Goal: Information Seeking & Learning: Learn about a topic

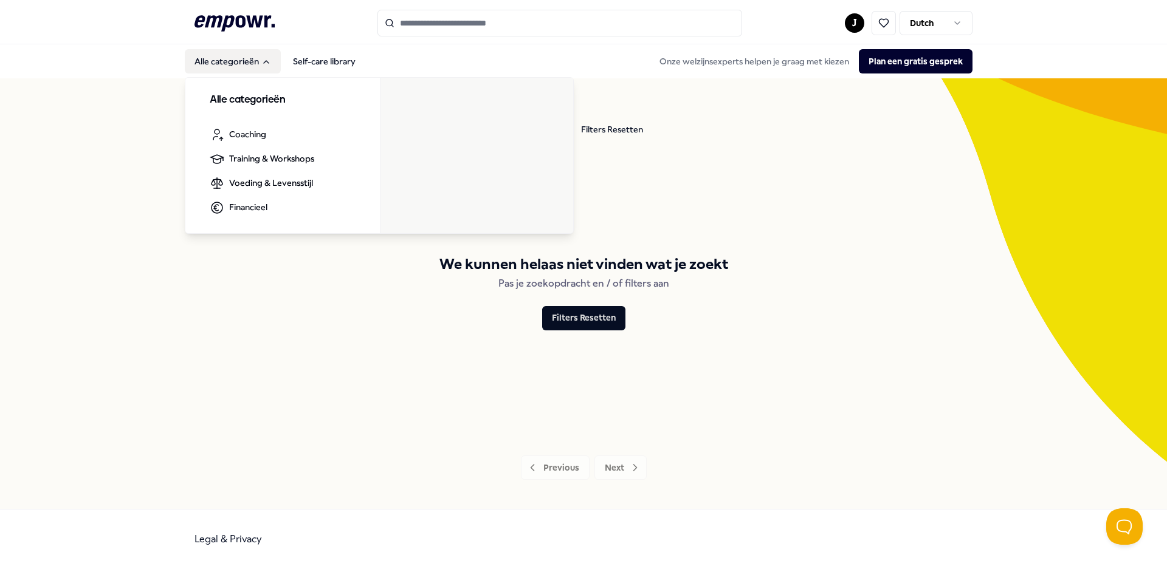
click at [238, 60] on button "Alle categorieën" at bounding box center [233, 61] width 96 height 24
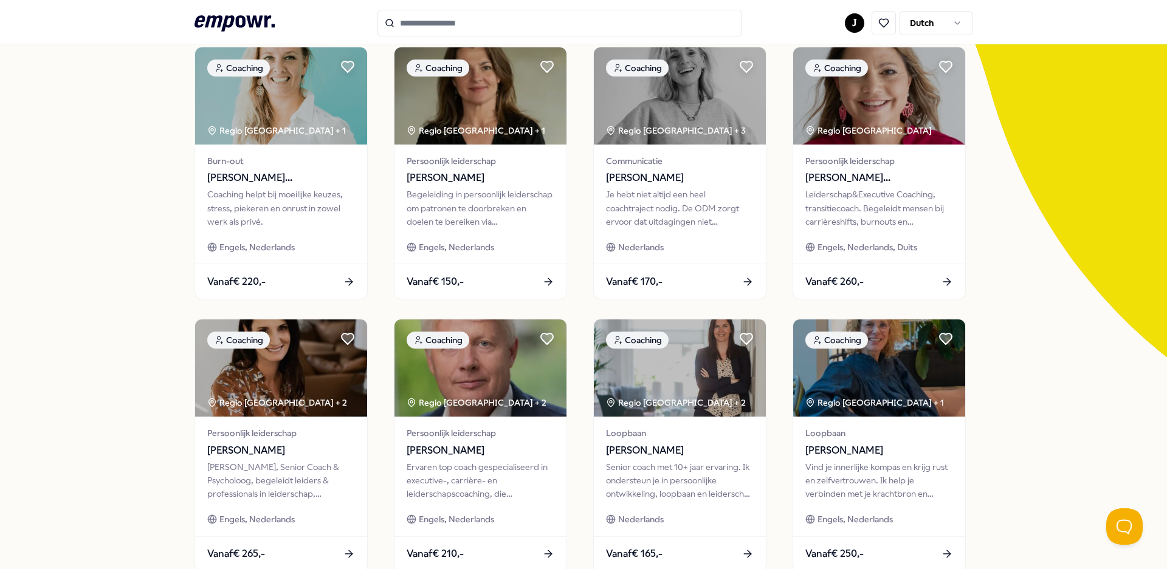
scroll to position [245, 0]
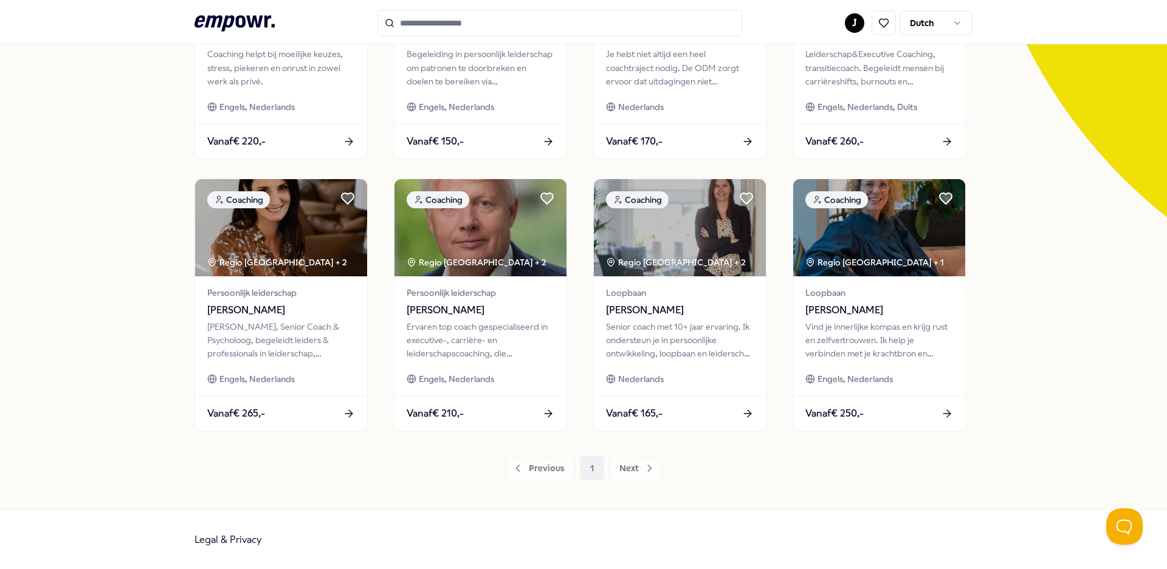
click at [641, 468] on div "Previous 1 Next" at bounding box center [583, 468] width 778 height 24
drag, startPoint x: 647, startPoint y: 470, endPoint x: 638, endPoint y: 470, distance: 8.5
click at [646, 470] on div "Previous 1 Next" at bounding box center [583, 468] width 778 height 24
click at [637, 468] on div "Previous 1 Next" at bounding box center [583, 468] width 778 height 24
click at [641, 467] on div "Previous 1 Next" at bounding box center [583, 468] width 778 height 24
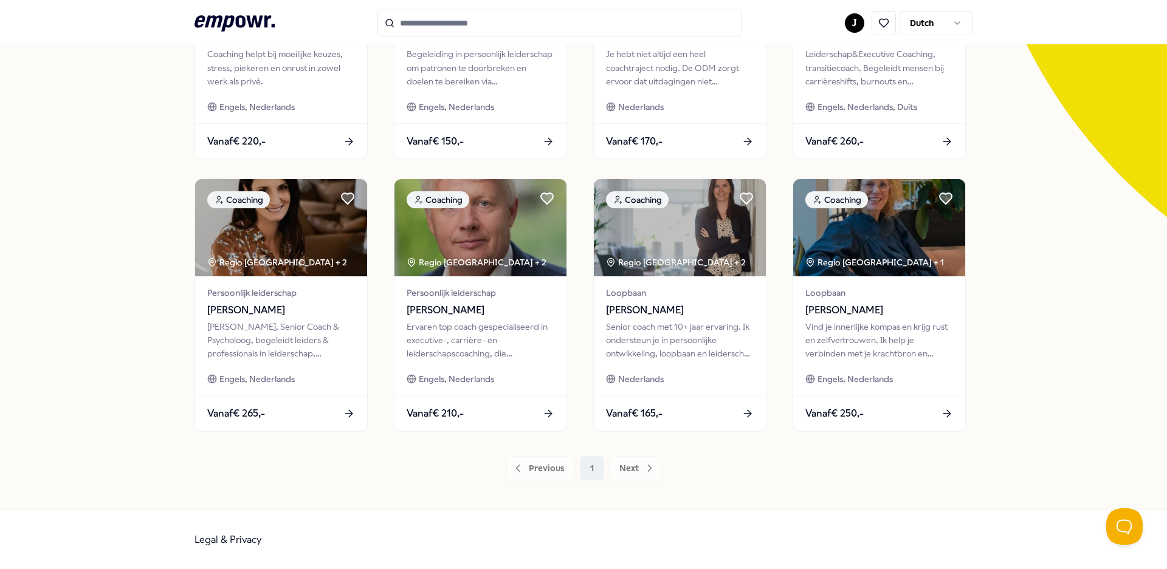
drag, startPoint x: 645, startPoint y: 460, endPoint x: 618, endPoint y: 458, distance: 27.4
click at [645, 461] on div "Previous 1 Next" at bounding box center [583, 468] width 778 height 24
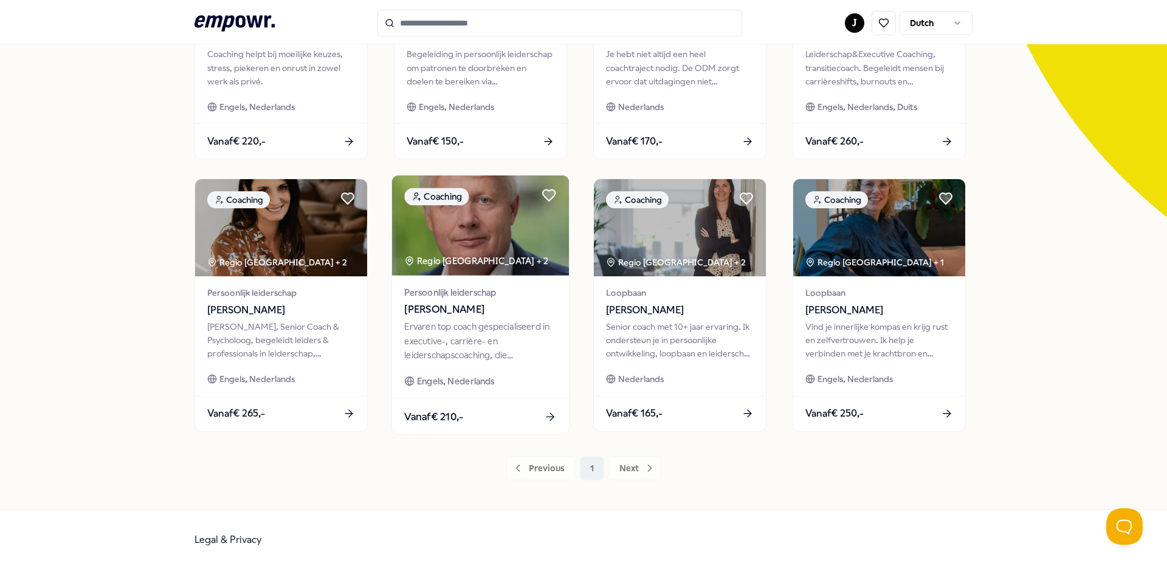
scroll to position [0, 0]
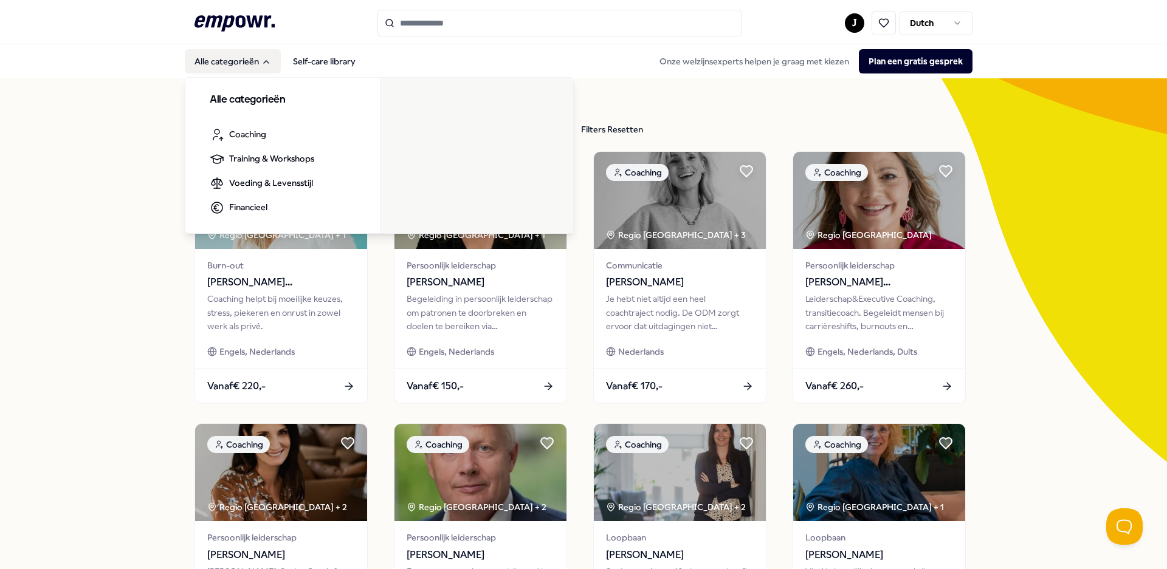
click at [232, 63] on button "Alle categorieën" at bounding box center [233, 61] width 96 height 24
click at [217, 63] on button "Alle categorieën" at bounding box center [233, 61] width 96 height 24
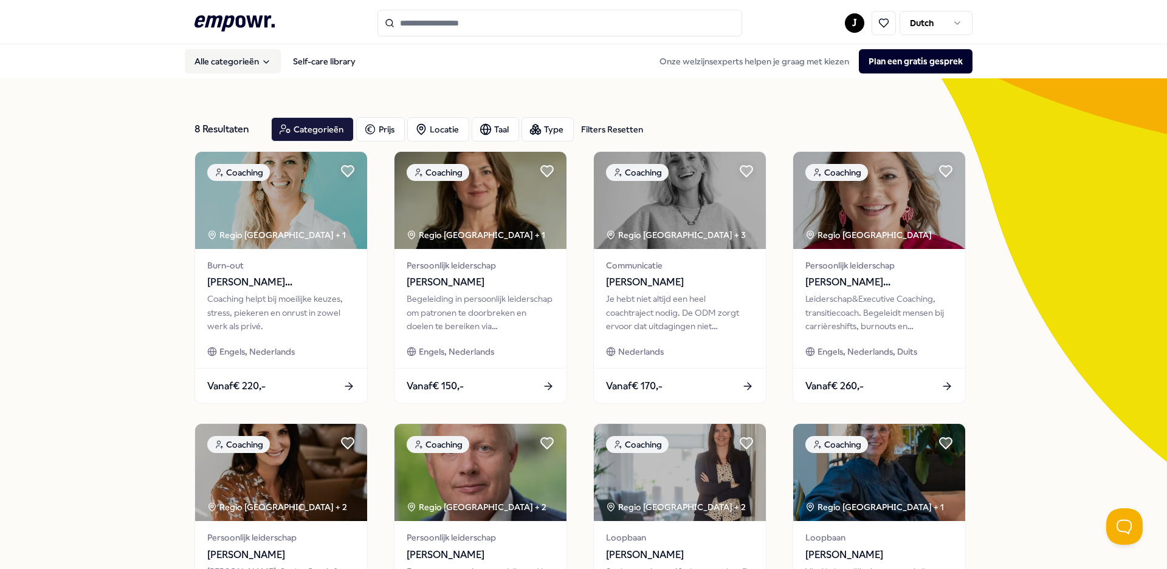
click at [216, 60] on button "Alle categorieën" at bounding box center [233, 61] width 96 height 24
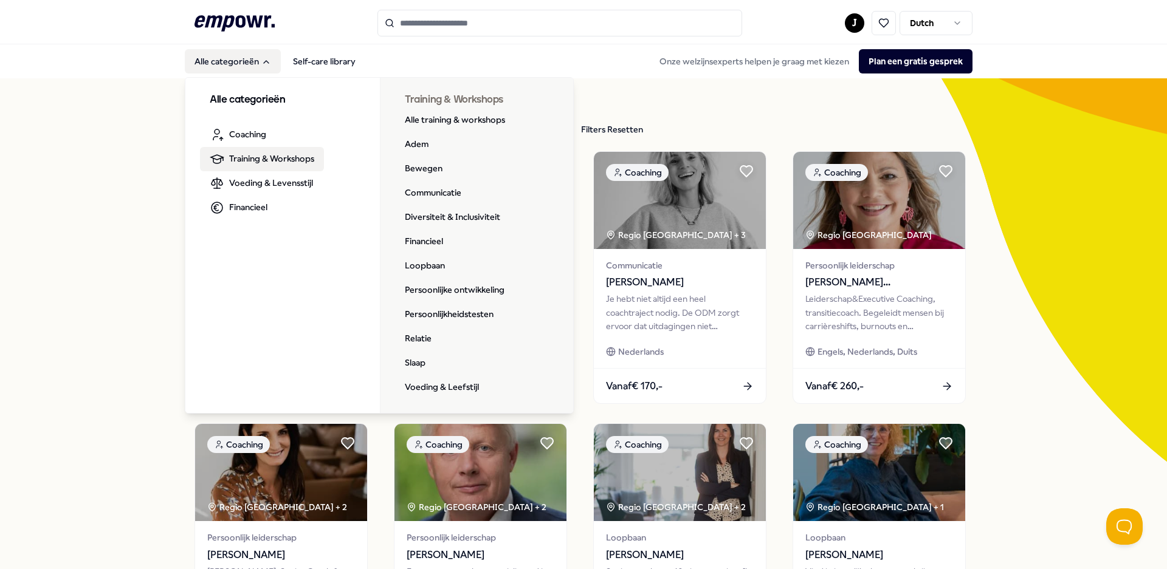
click at [233, 163] on span "Training & Workshops" at bounding box center [271, 158] width 85 height 13
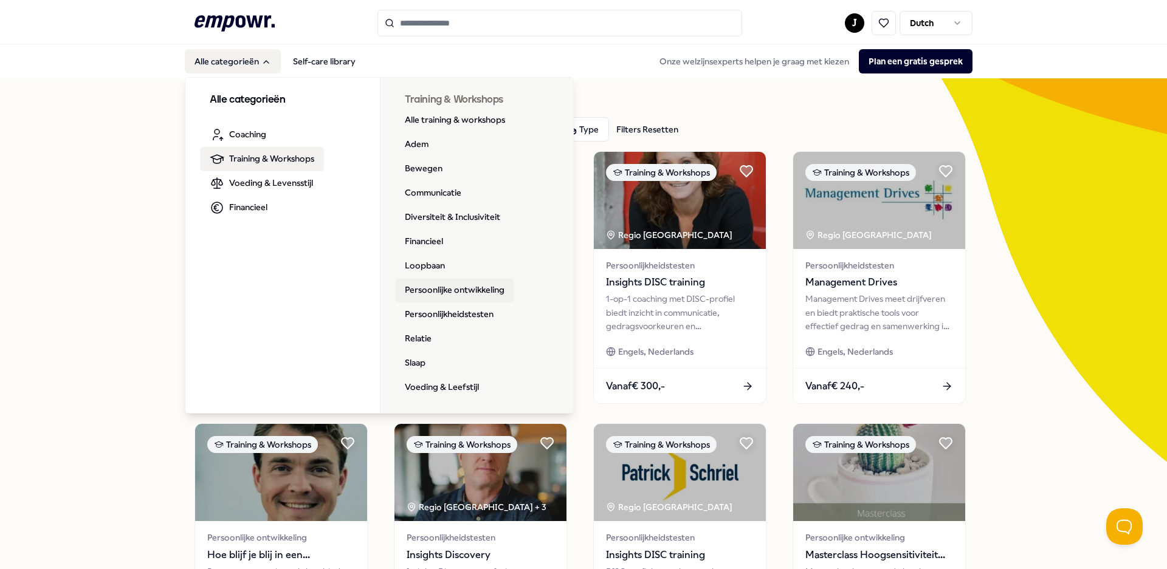
click at [453, 291] on link "Persoonlijke ontwikkeling" at bounding box center [454, 290] width 119 height 24
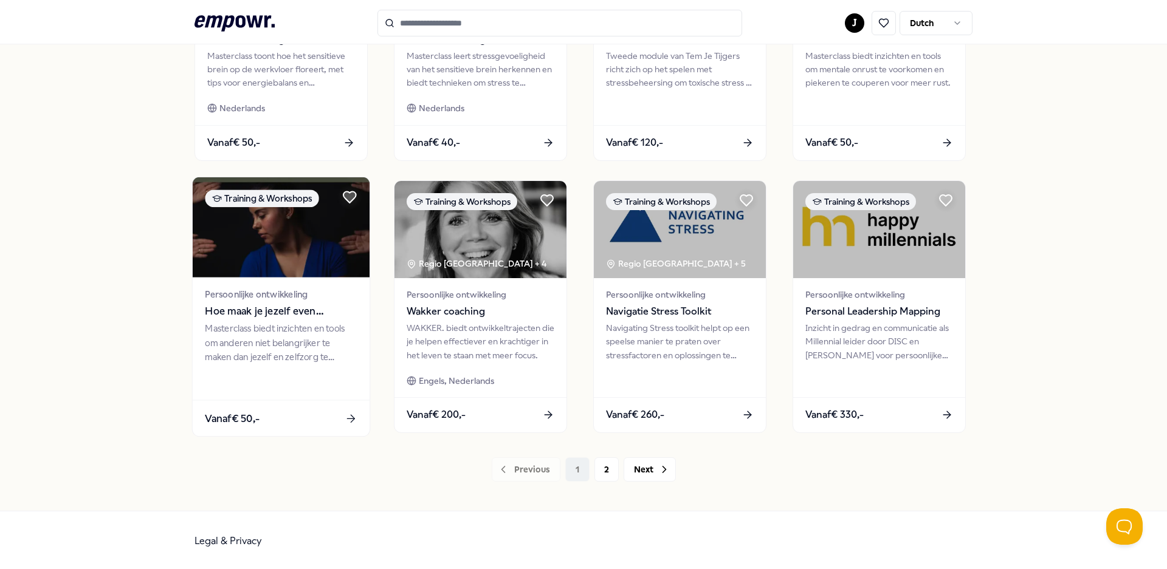
scroll to position [518, 0]
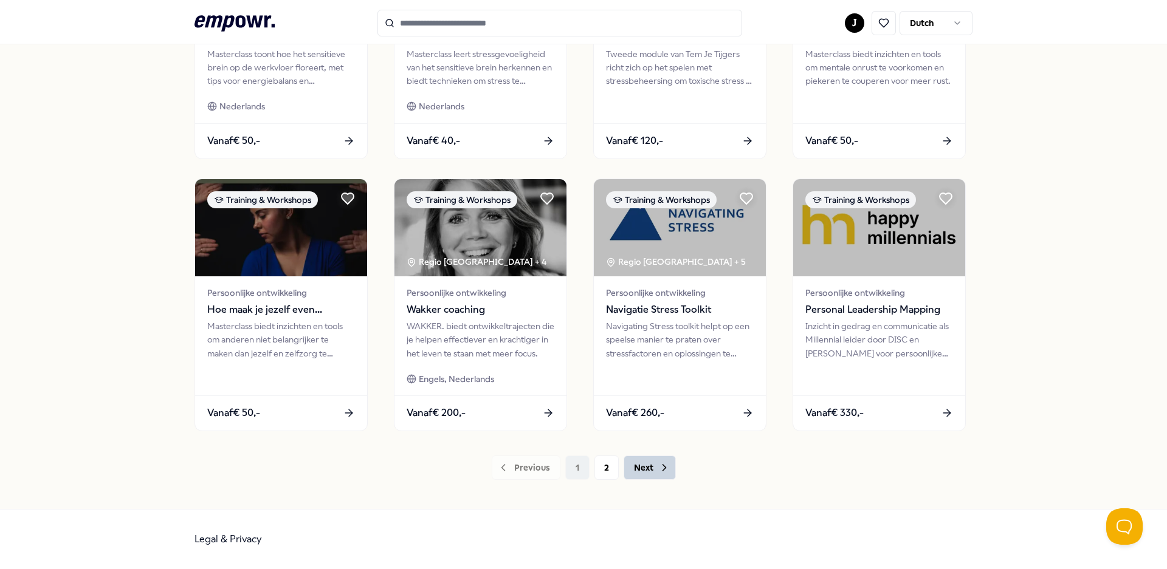
click at [637, 465] on button "Next" at bounding box center [649, 468] width 52 height 24
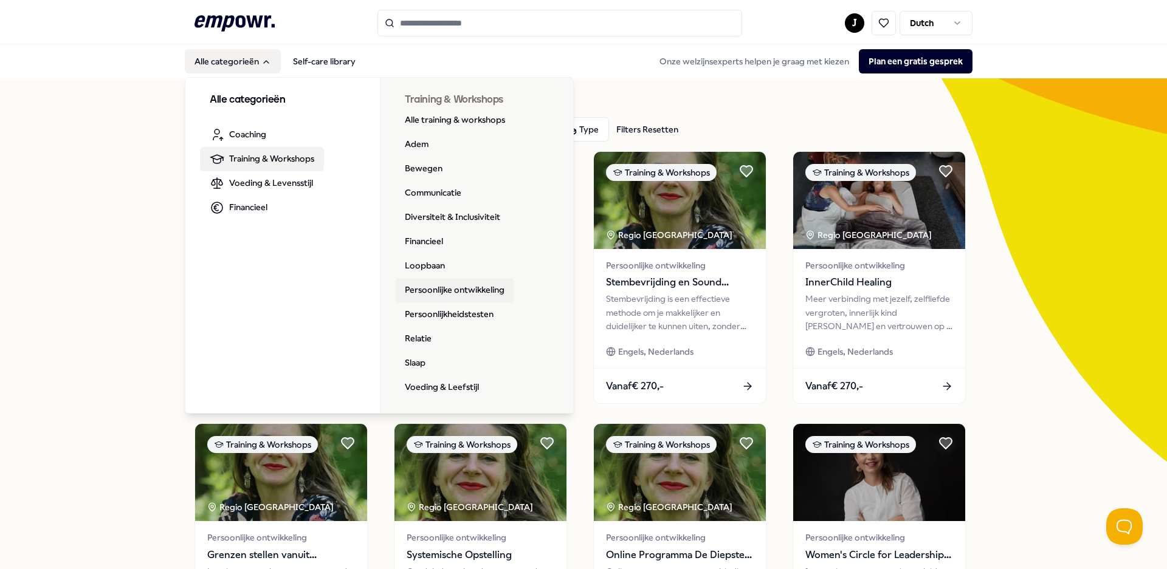
click at [456, 289] on link "Persoonlijke ontwikkeling" at bounding box center [454, 290] width 119 height 24
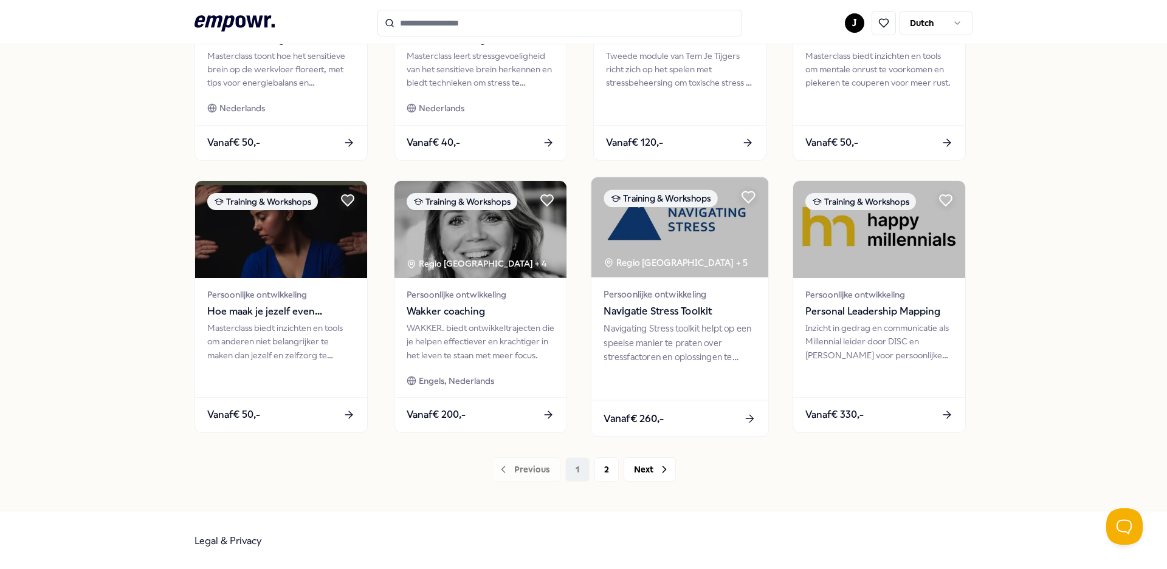
scroll to position [518, 0]
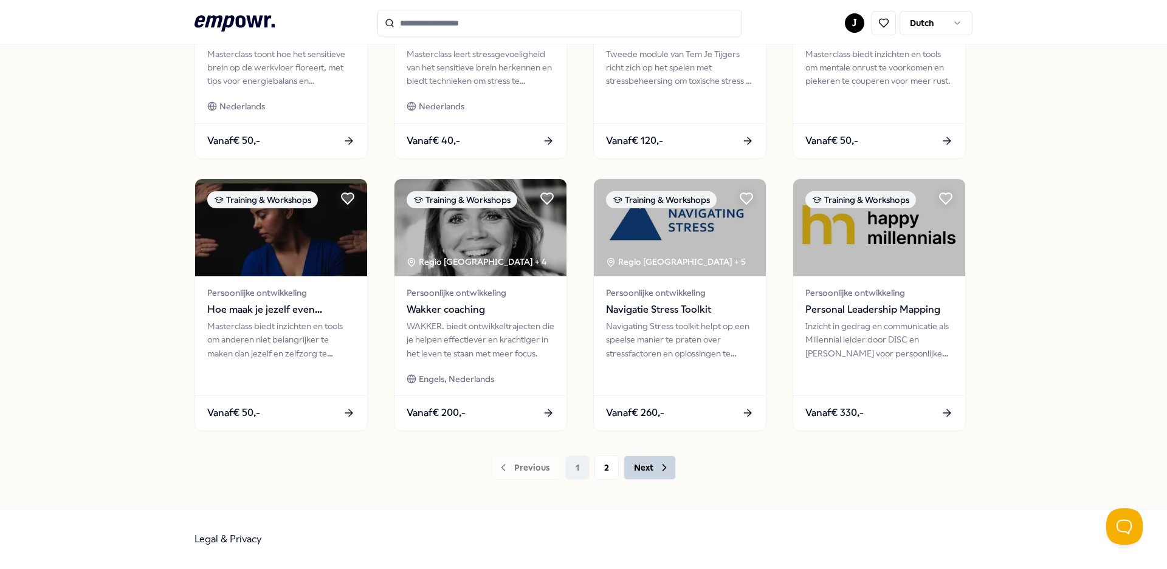
click at [643, 467] on button "Next" at bounding box center [649, 468] width 52 height 24
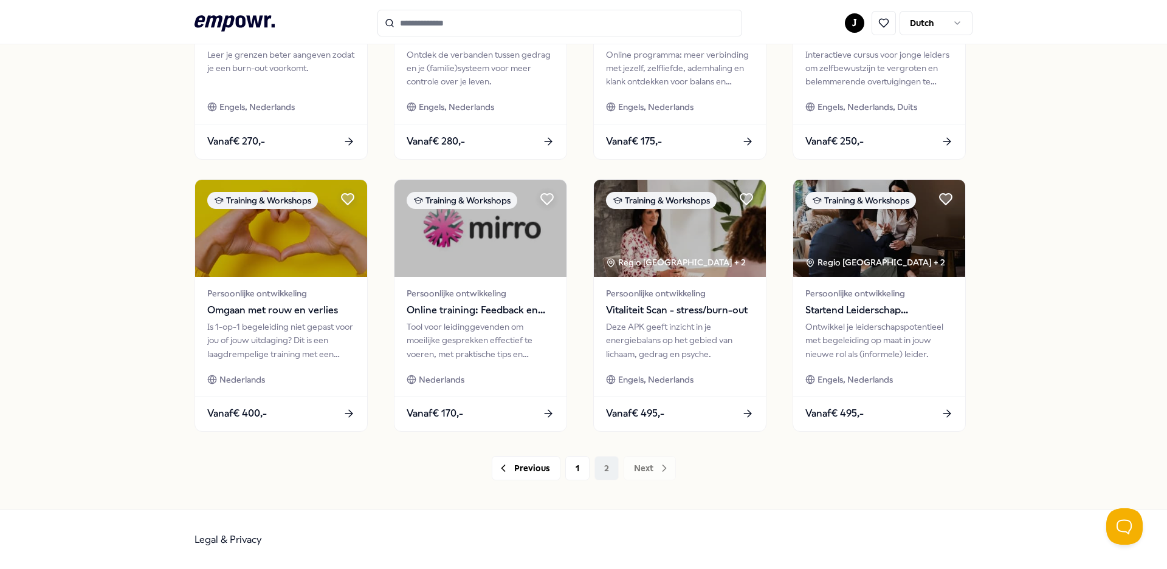
scroll to position [518, 0]
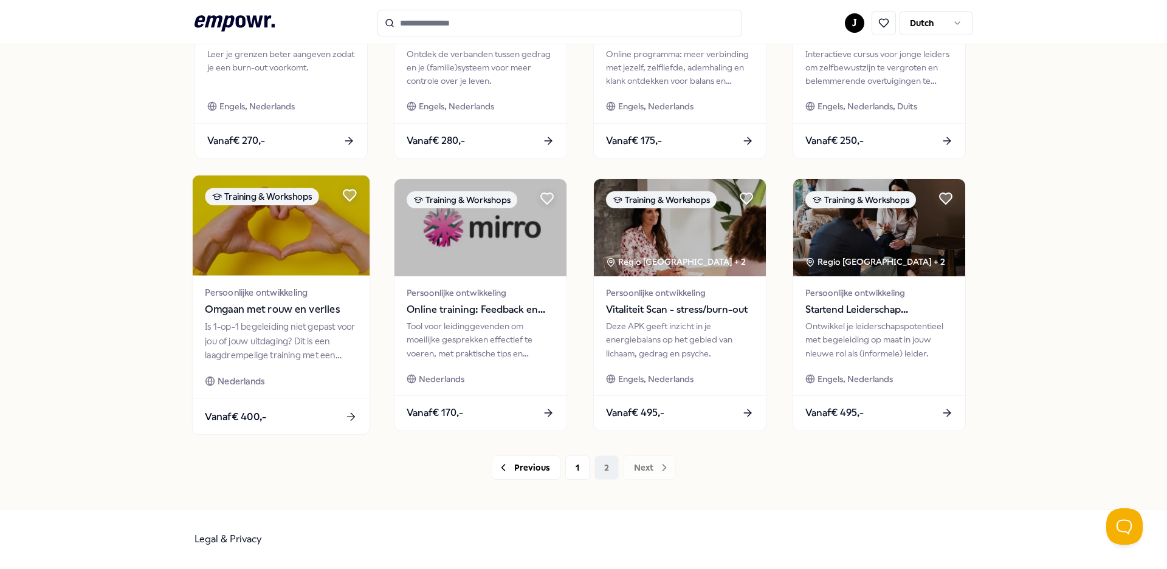
click at [266, 220] on img at bounding box center [281, 226] width 177 height 100
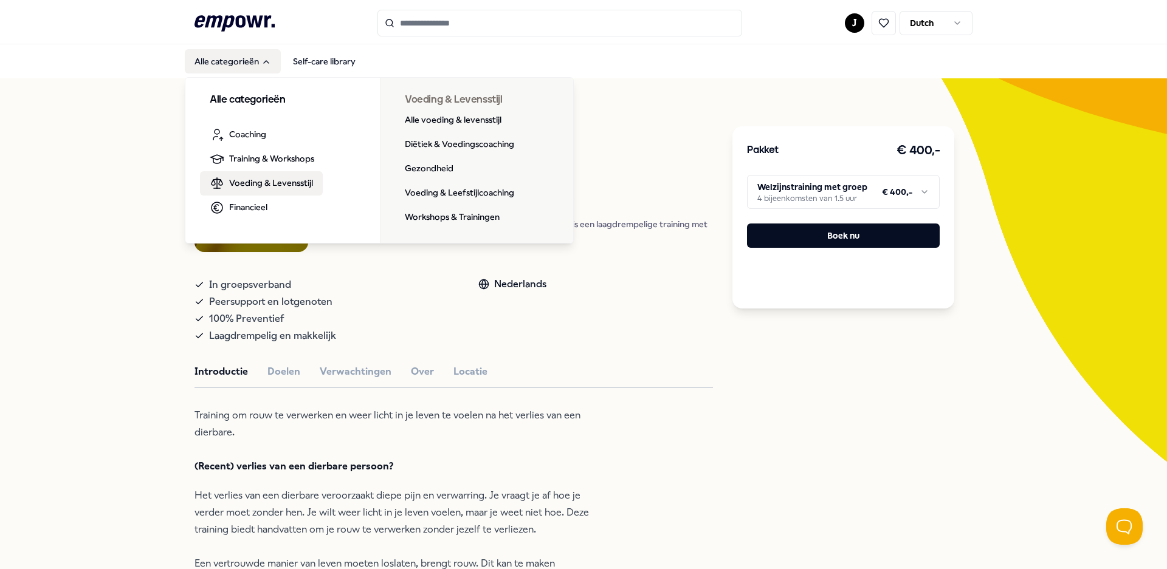
click at [229, 180] on span "Voeding & Levensstijl" at bounding box center [271, 182] width 84 height 13
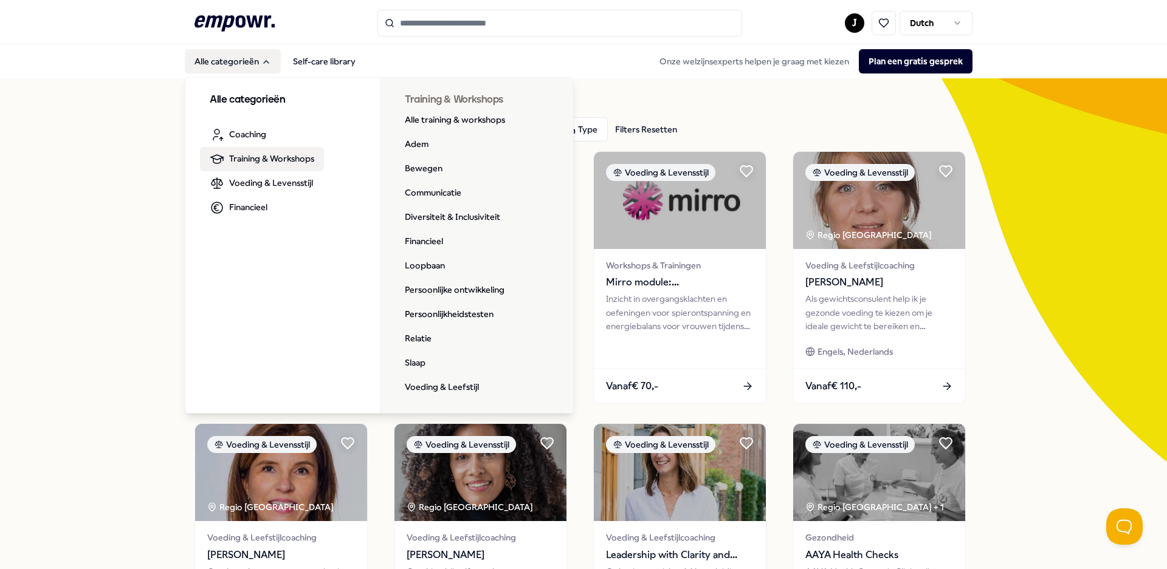
click at [232, 156] on span "Training & Workshops" at bounding box center [271, 158] width 85 height 13
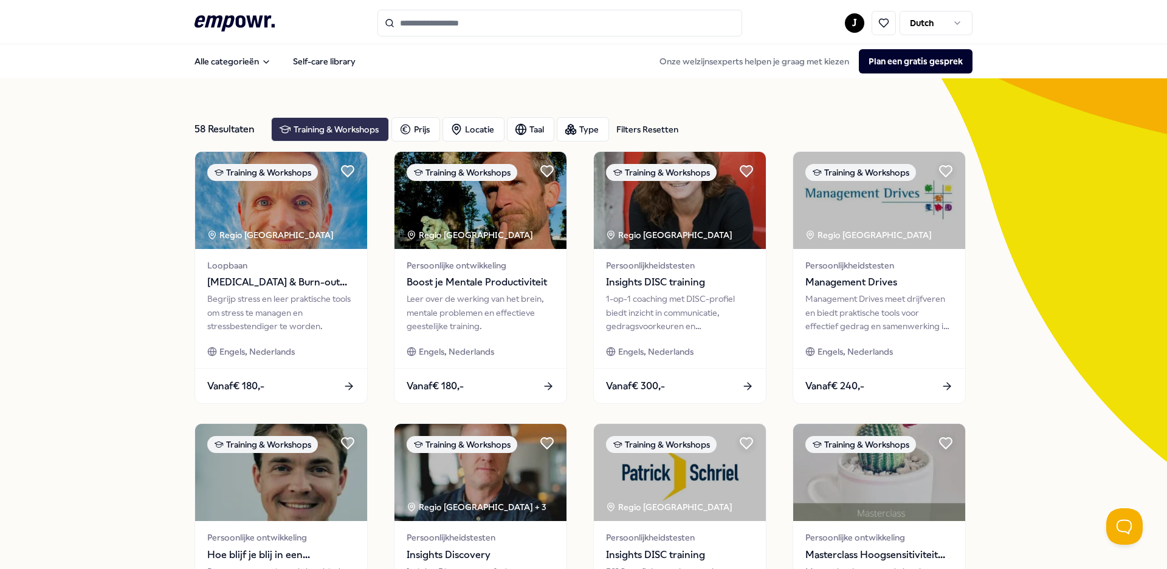
click at [314, 132] on div "Training & Workshops" at bounding box center [330, 129] width 118 height 24
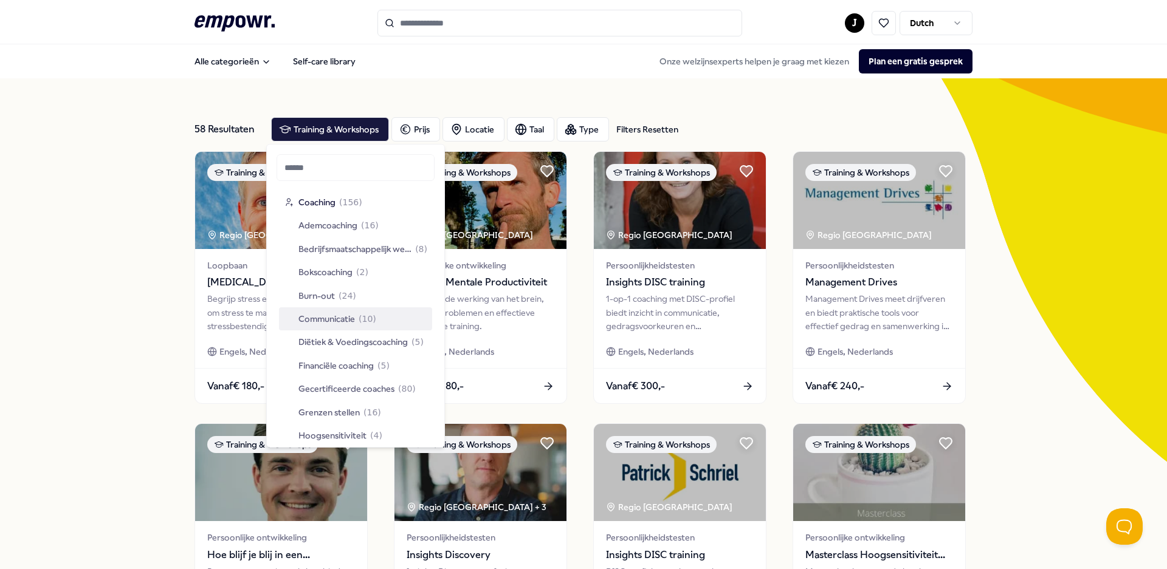
scroll to position [61, 0]
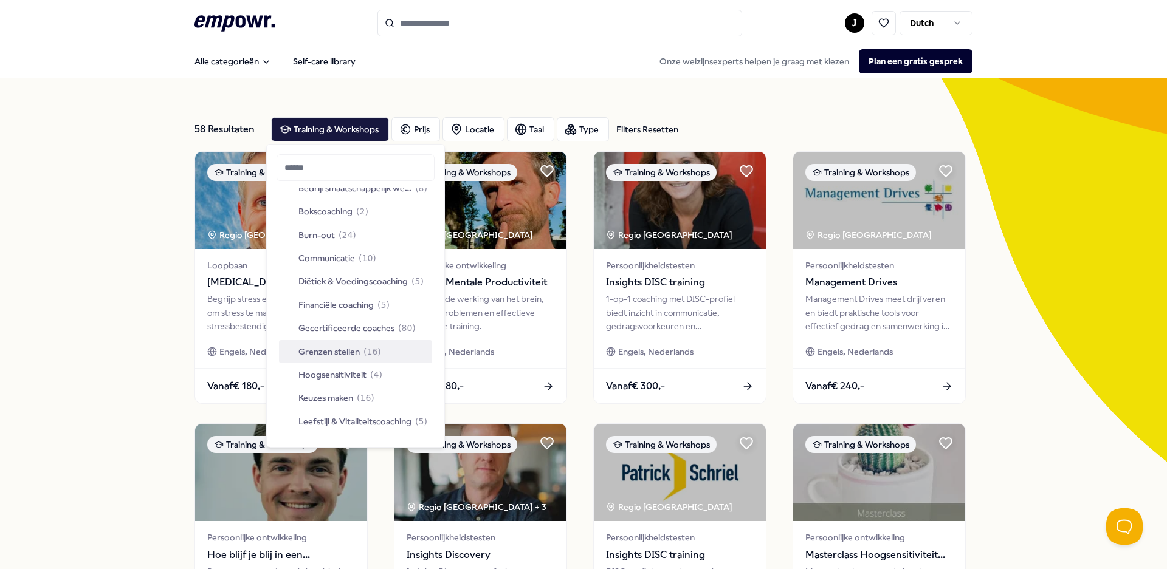
click at [341, 351] on span "Grenzen stellen" at bounding box center [328, 351] width 61 height 13
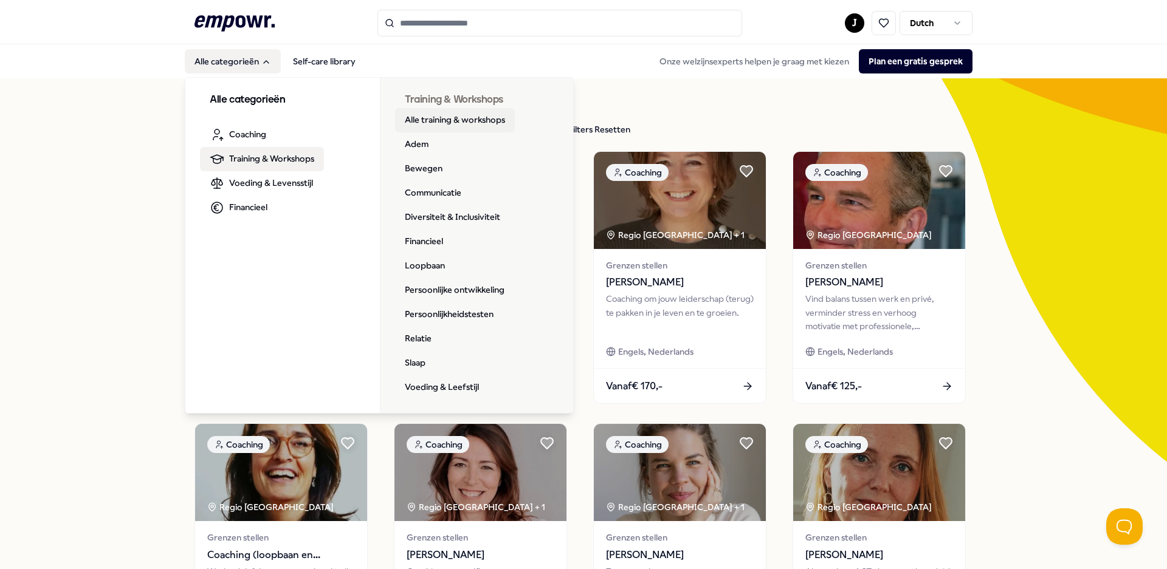
click at [436, 120] on link "Alle training & workshops" at bounding box center [455, 120] width 120 height 24
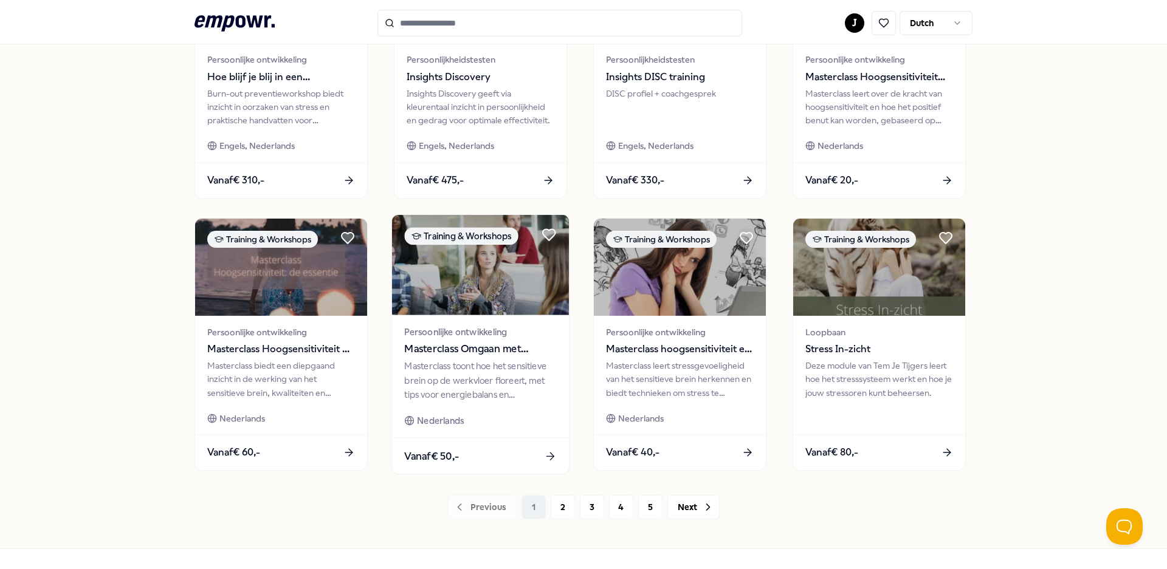
scroll to position [457, 0]
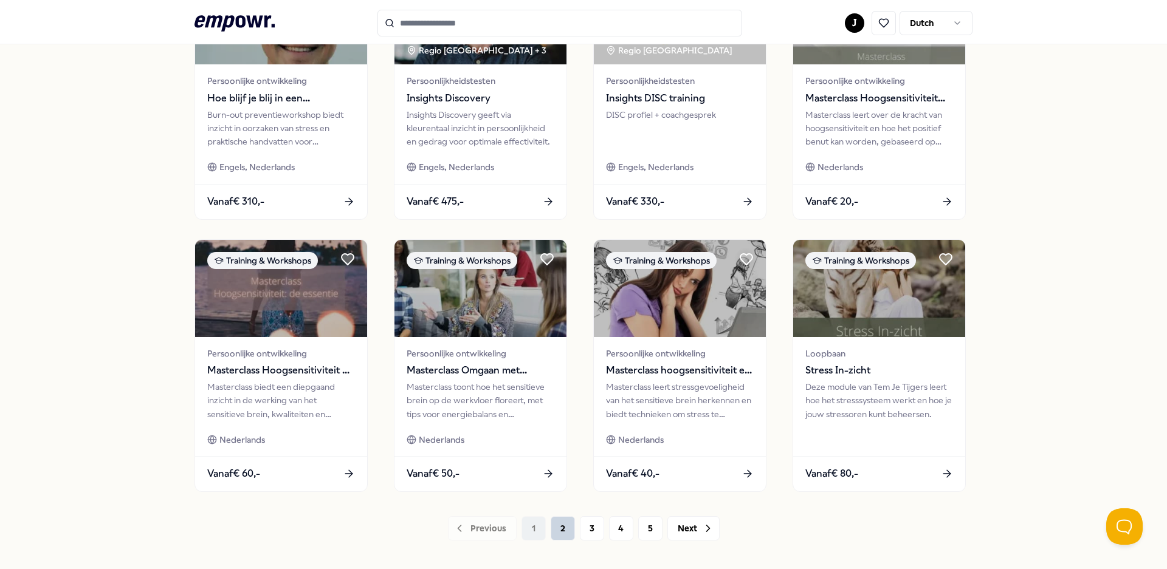
click at [557, 529] on button "2" at bounding box center [563, 528] width 24 height 24
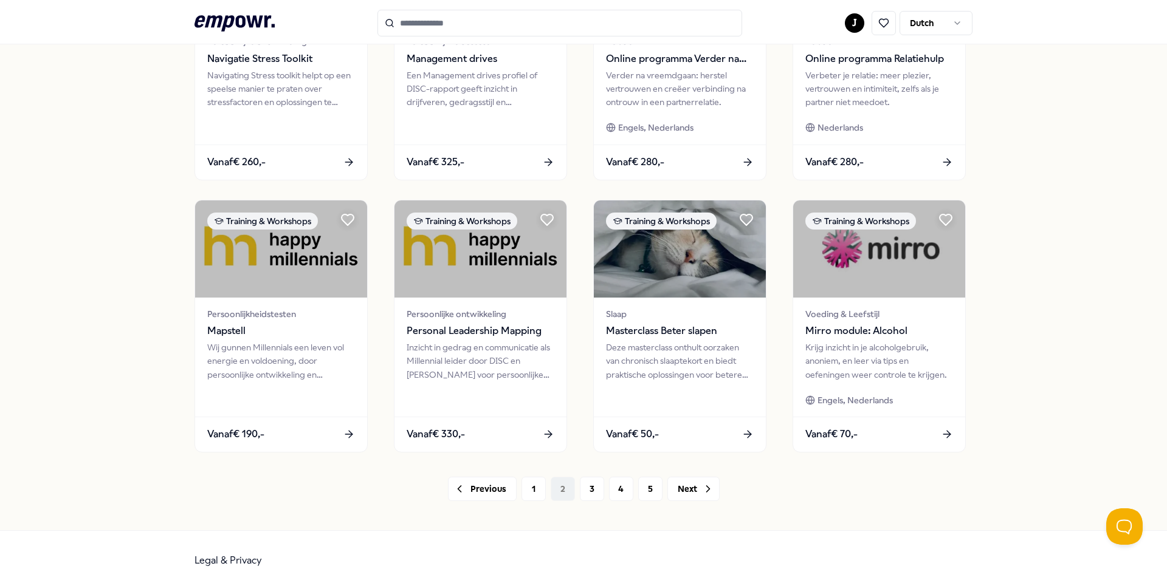
scroll to position [518, 0]
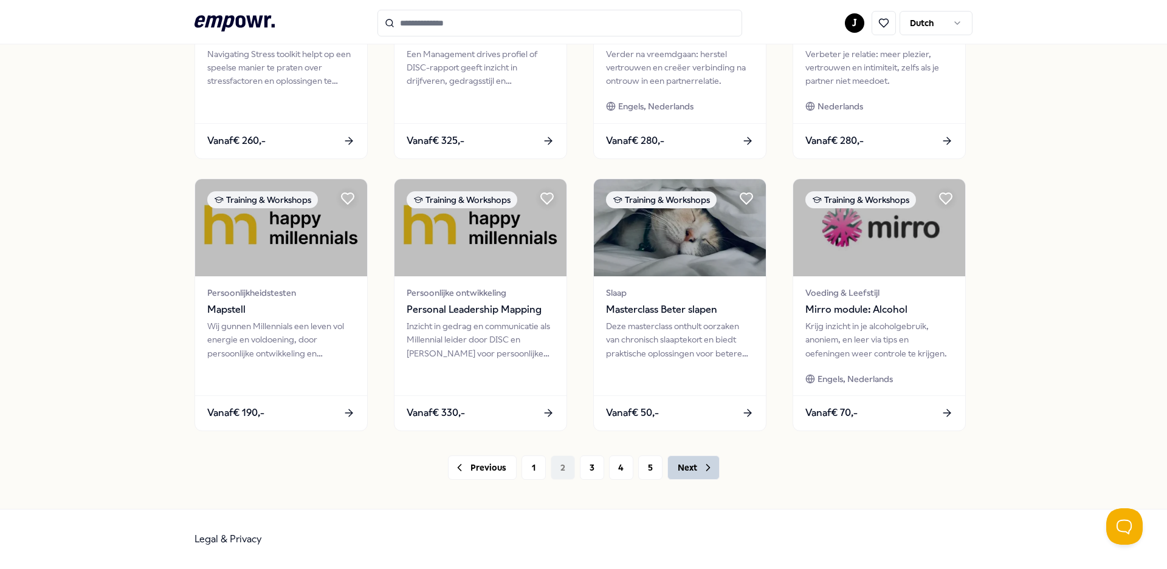
click at [690, 468] on button "Next" at bounding box center [693, 468] width 52 height 24
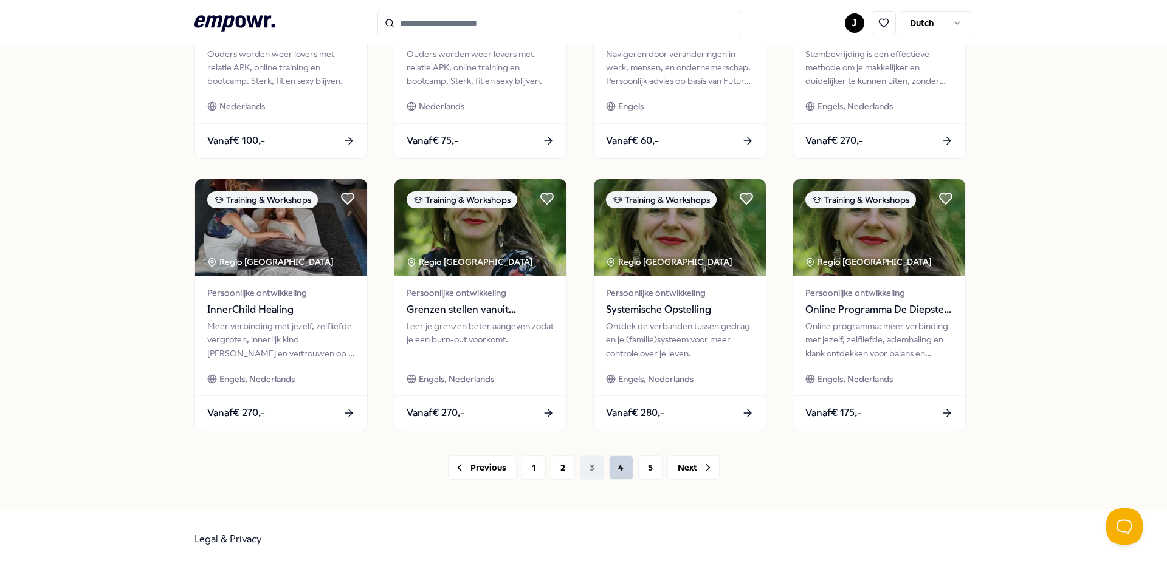
click at [614, 470] on button "4" at bounding box center [621, 468] width 24 height 24
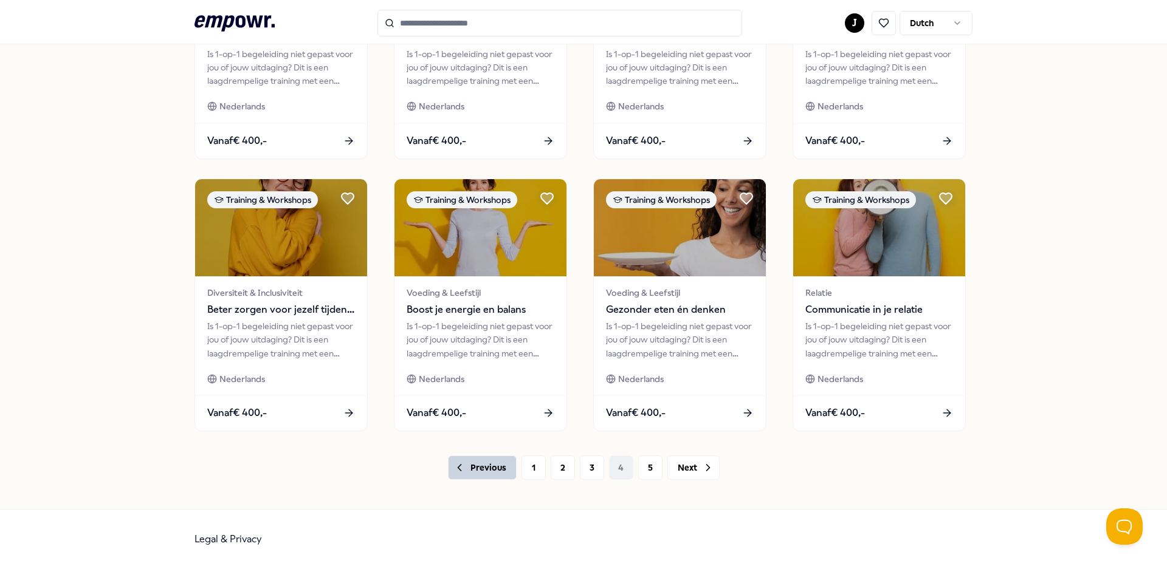
click at [477, 468] on button "Previous" at bounding box center [482, 468] width 69 height 24
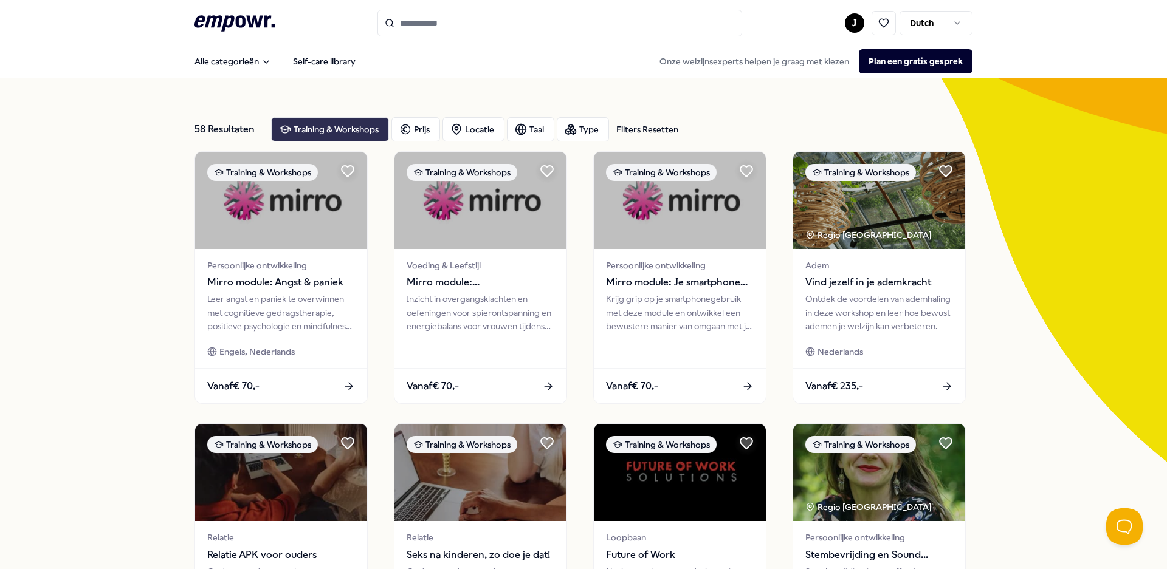
click at [328, 131] on div "Training & Workshops" at bounding box center [330, 129] width 118 height 24
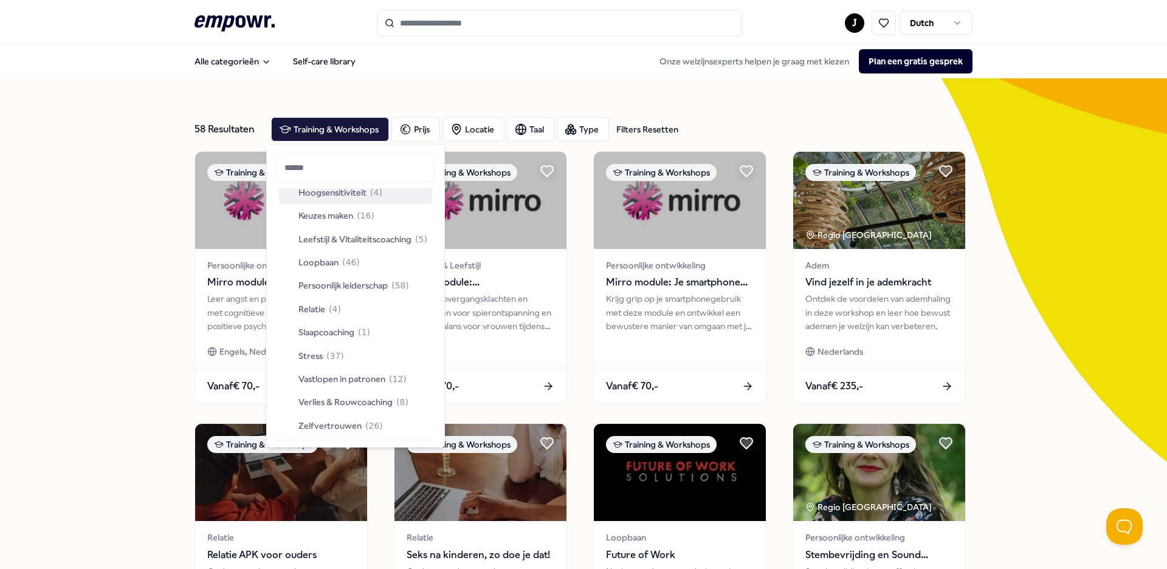
scroll to position [304, 0]
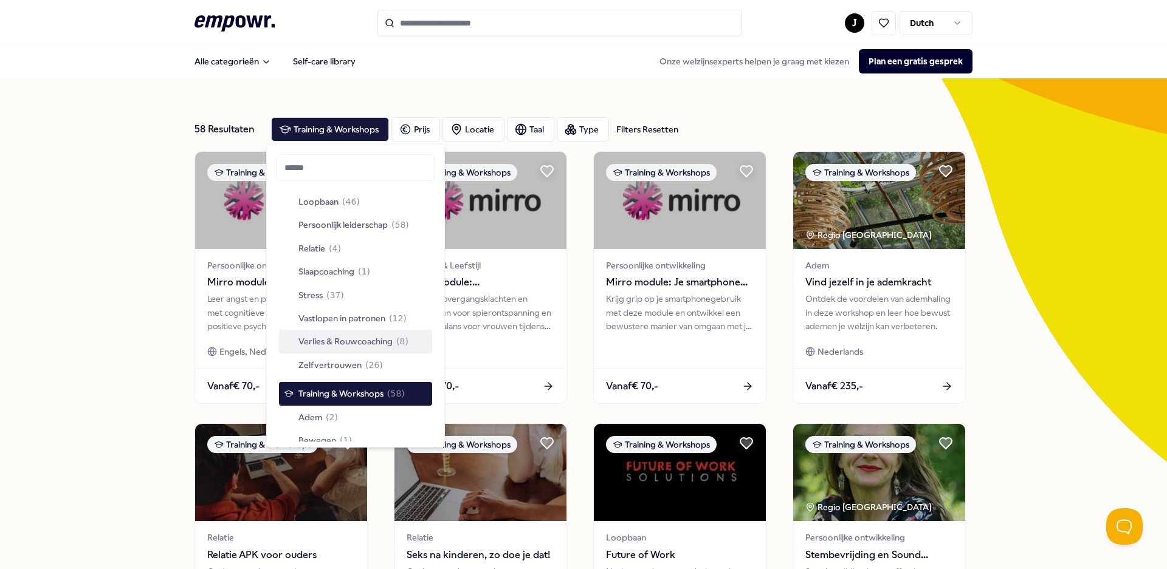
click at [385, 345] on span "Verlies & Rouwcoaching" at bounding box center [345, 341] width 94 height 13
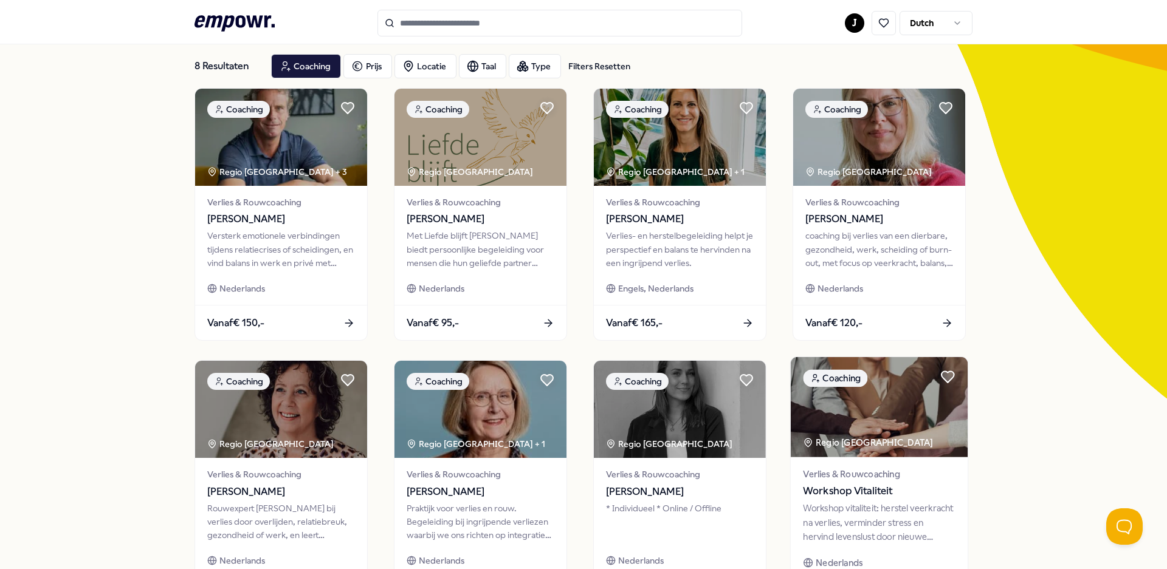
scroll to position [63, 0]
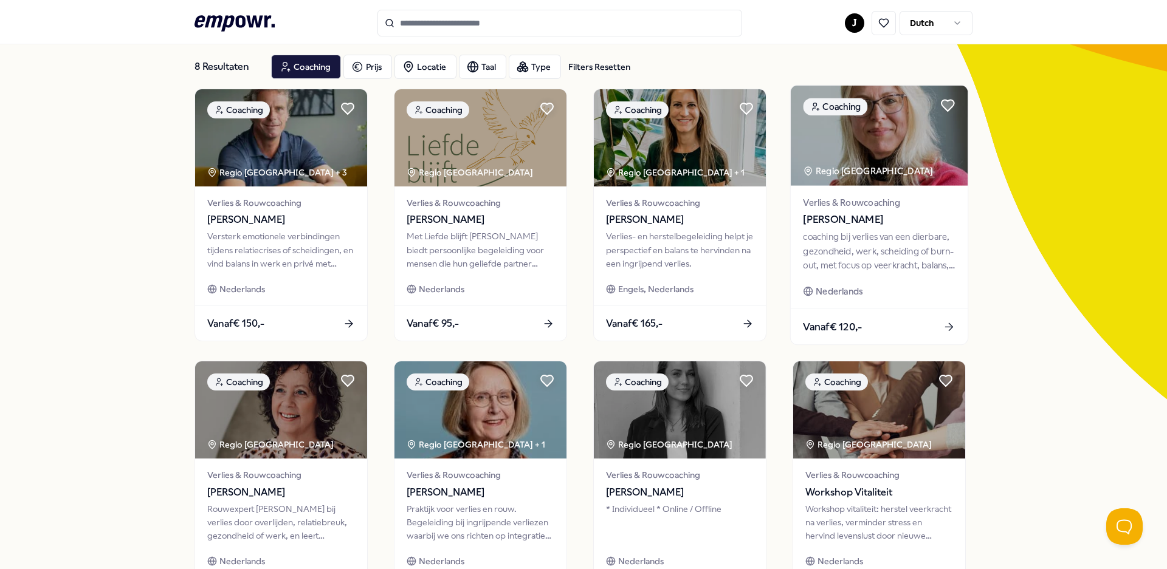
click at [827, 261] on div "coaching bij verlies van een dierbare, gezondheid, werk, scheiding of burn-out,…" at bounding box center [879, 251] width 152 height 42
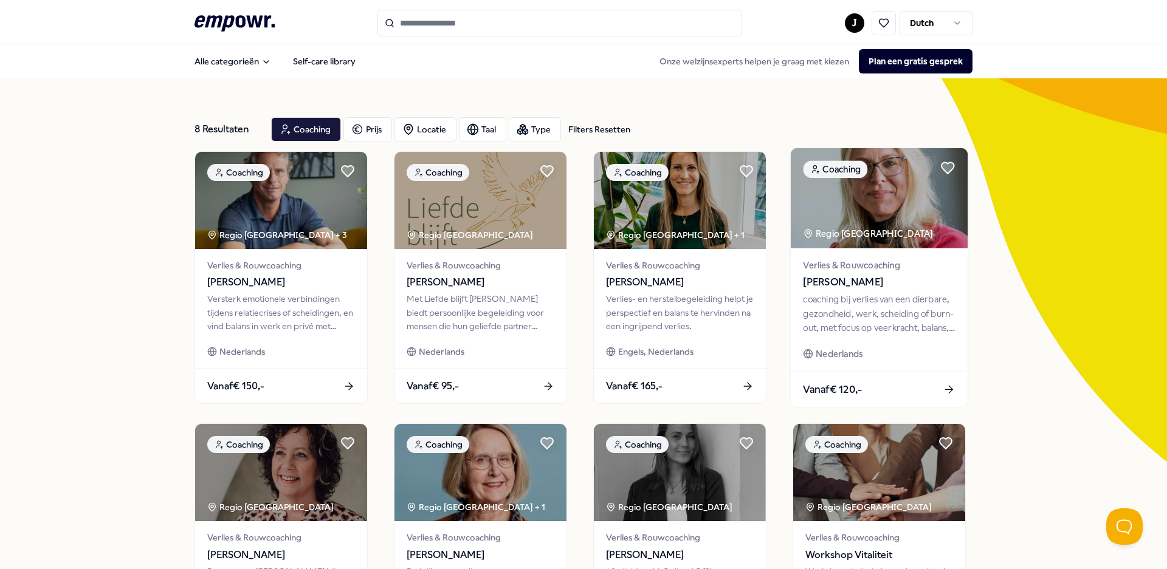
click at [829, 318] on div "coaching bij verlies van een dierbare, gezondheid, werk, scheiding of burn-out,…" at bounding box center [879, 314] width 152 height 42
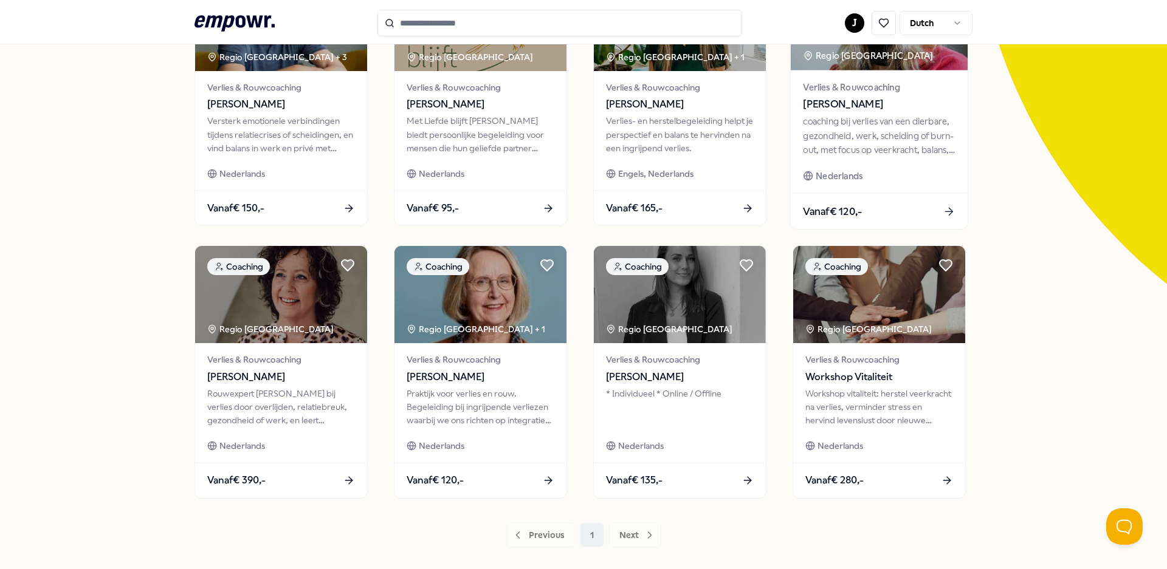
scroll to position [182, 0]
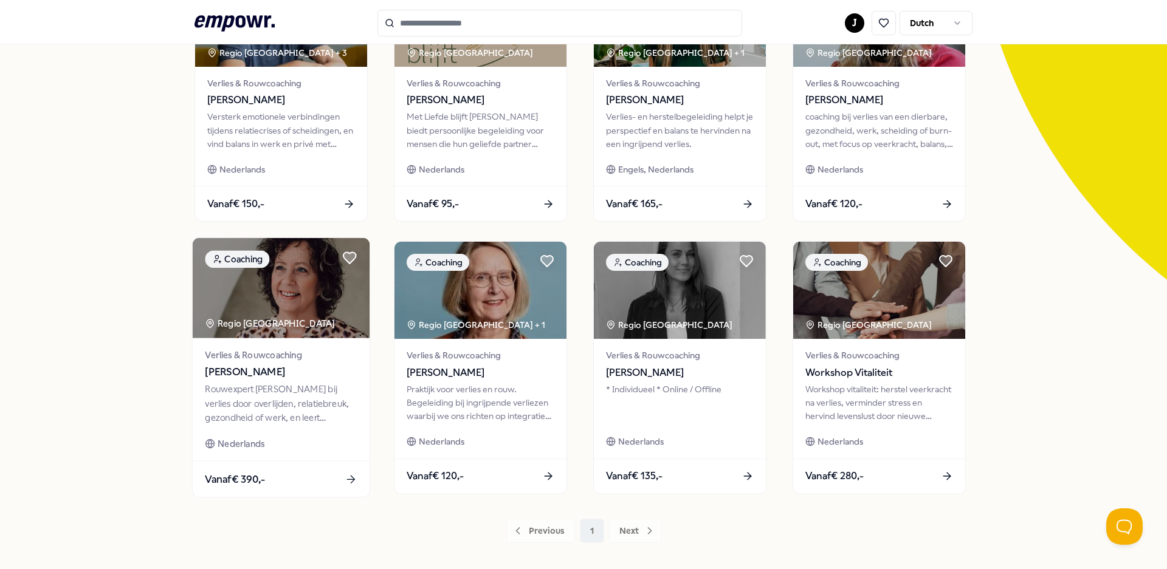
click at [230, 405] on div "Rouwexpert [PERSON_NAME] bij verlies door overlijden, relatiebreuk, gezondheid …" at bounding box center [281, 404] width 152 height 42
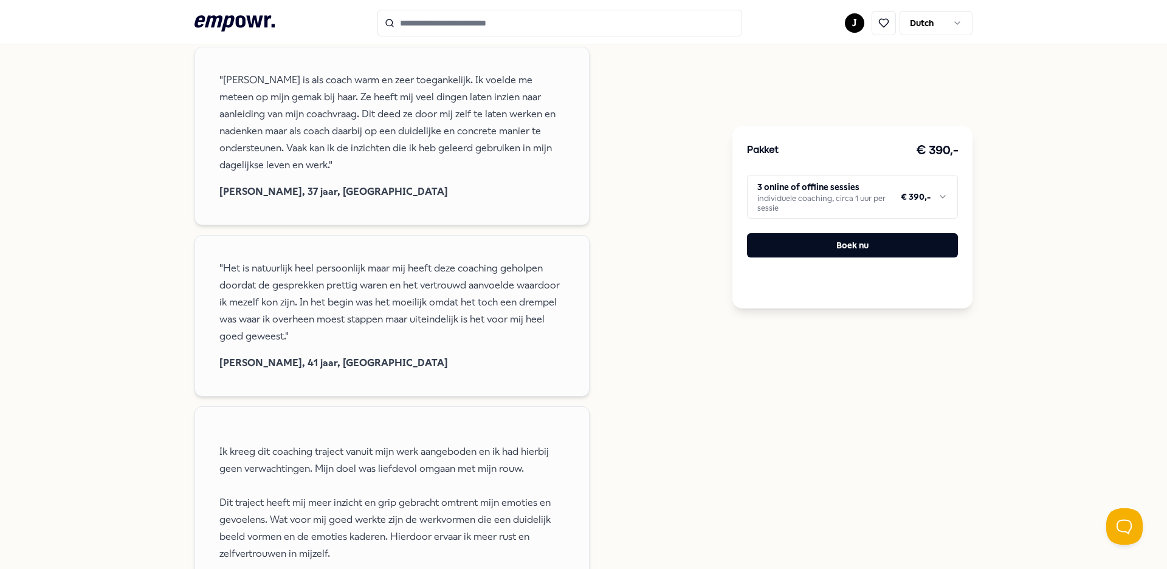
scroll to position [1276, 0]
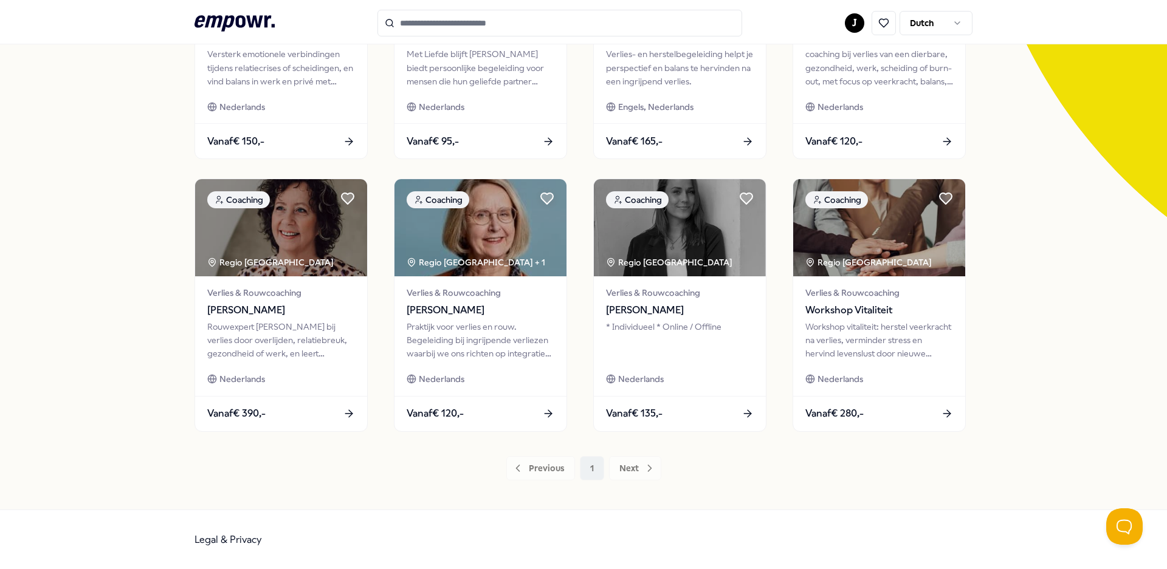
scroll to position [245, 0]
drag, startPoint x: 625, startPoint y: 468, endPoint x: 631, endPoint y: 459, distance: 11.5
click at [626, 465] on div "Previous 1 Next" at bounding box center [583, 468] width 778 height 24
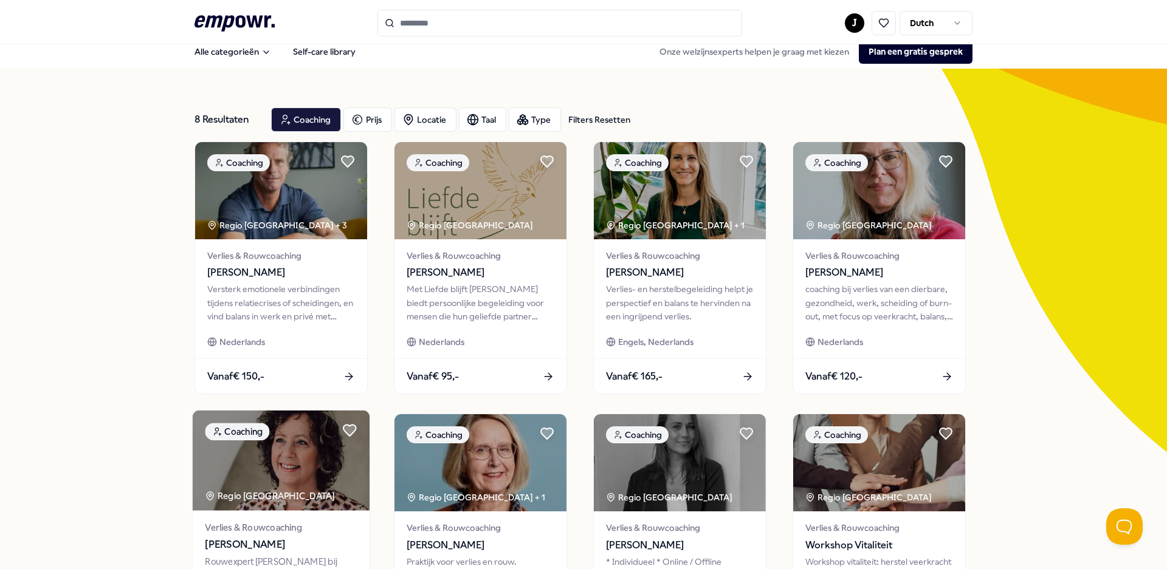
scroll to position [0, 0]
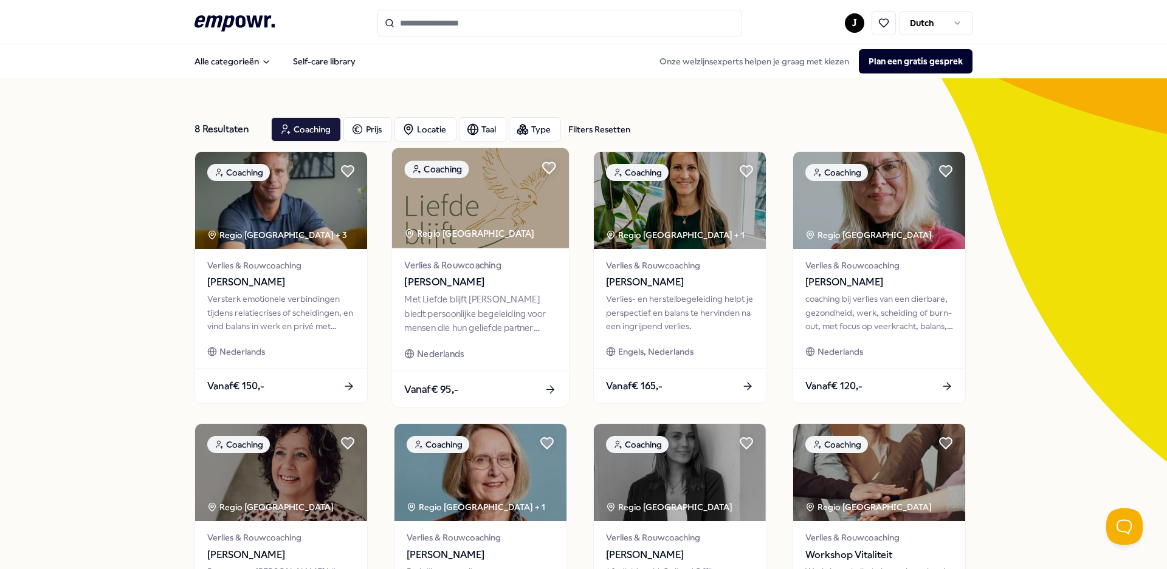
click at [453, 259] on span "Verlies & Rouwcoaching" at bounding box center [480, 265] width 152 height 14
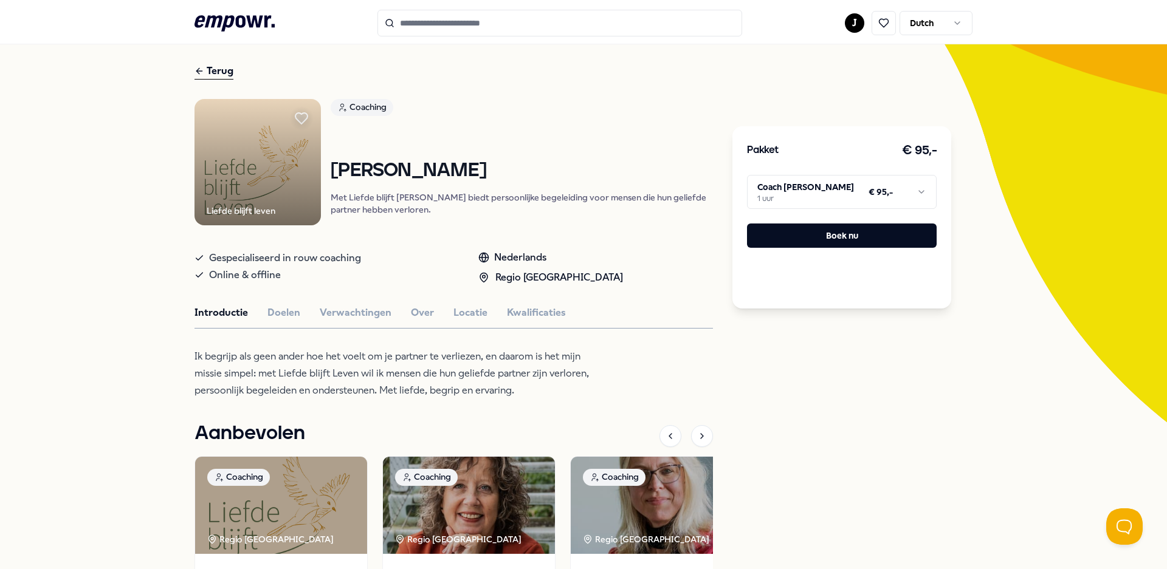
scroll to position [61, 0]
